Goal: Information Seeking & Learning: Find specific fact

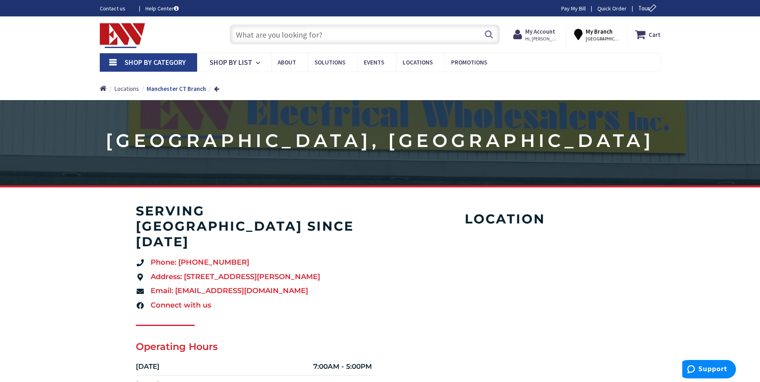
click at [341, 34] on input "text" at bounding box center [365, 34] width 270 height 20
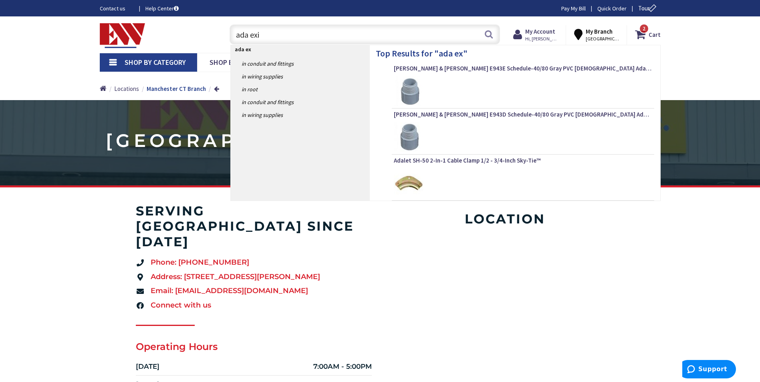
type input "ada exit"
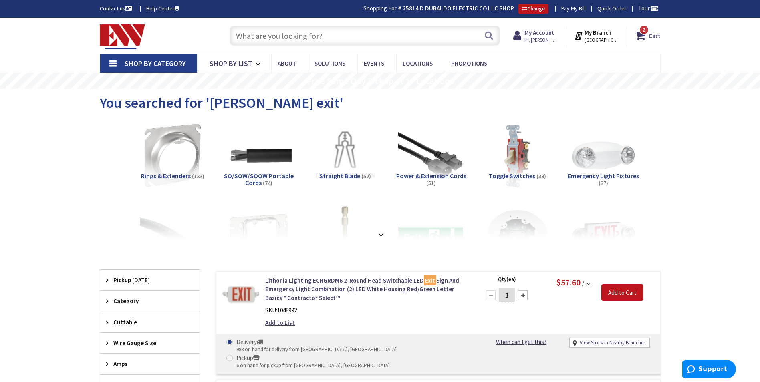
click at [323, 35] on input "text" at bounding box center [365, 36] width 270 height 20
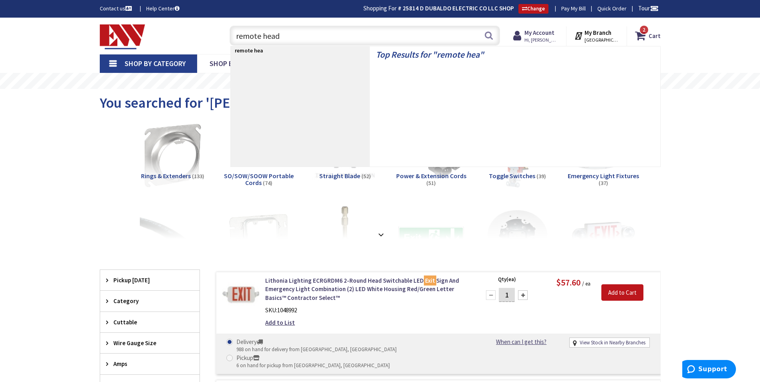
type input "remote heads"
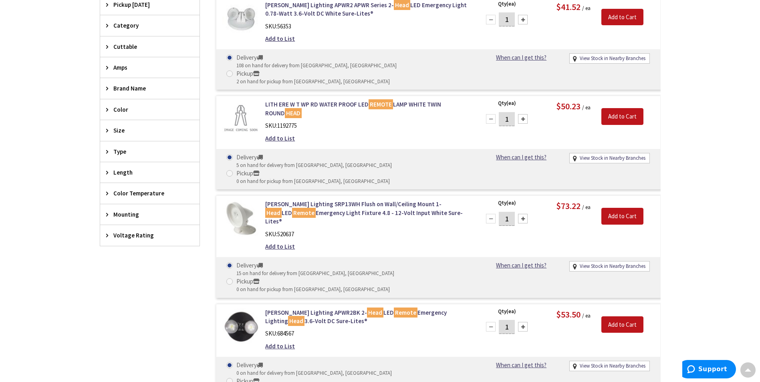
scroll to position [161, 0]
